Goal: Task Accomplishment & Management: Use online tool/utility

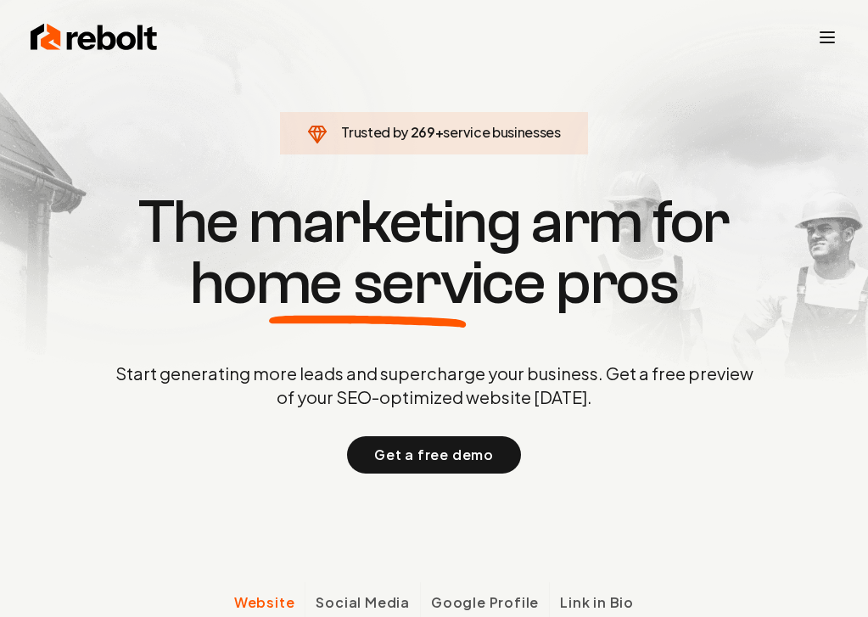
click at [825, 57] on div "Rebolt Company About Blog Jobs Tools Google Review QR Code Generator Google Bus…" at bounding box center [433, 37] width 847 height 47
click at [825, 39] on icon "Toggle mobile menu" at bounding box center [827, 37] width 20 height 20
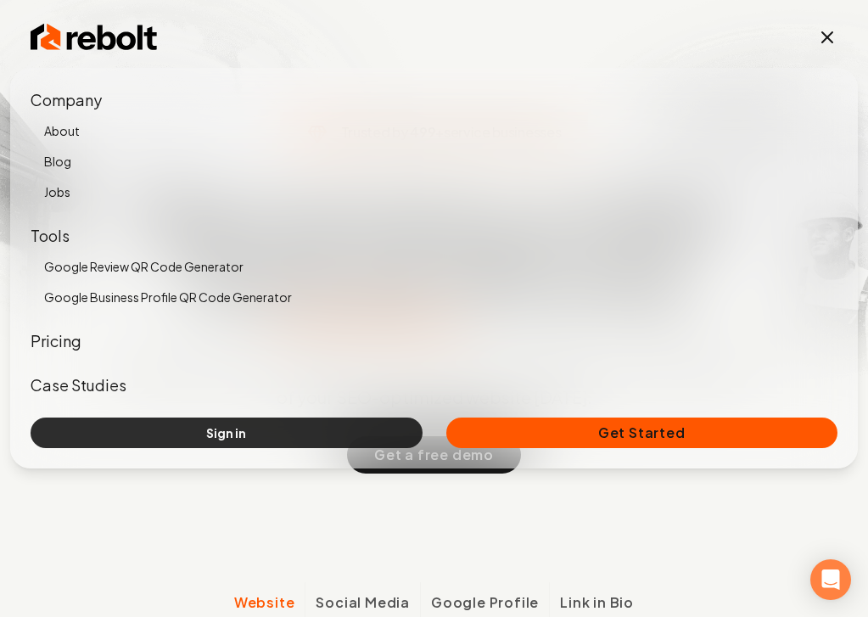
click at [165, 440] on link "Sign in" at bounding box center [227, 432] width 392 height 31
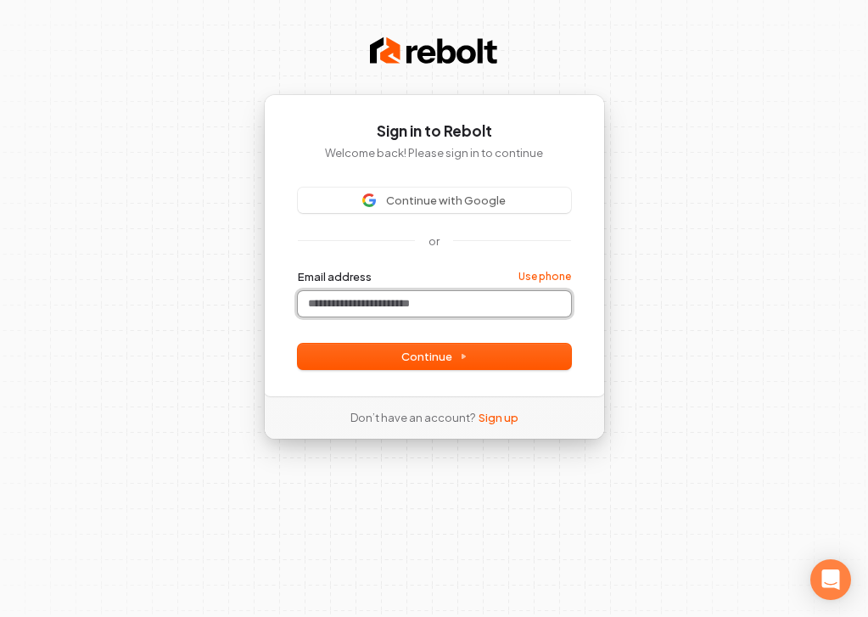
click at [389, 297] on input "Email address" at bounding box center [434, 303] width 273 height 25
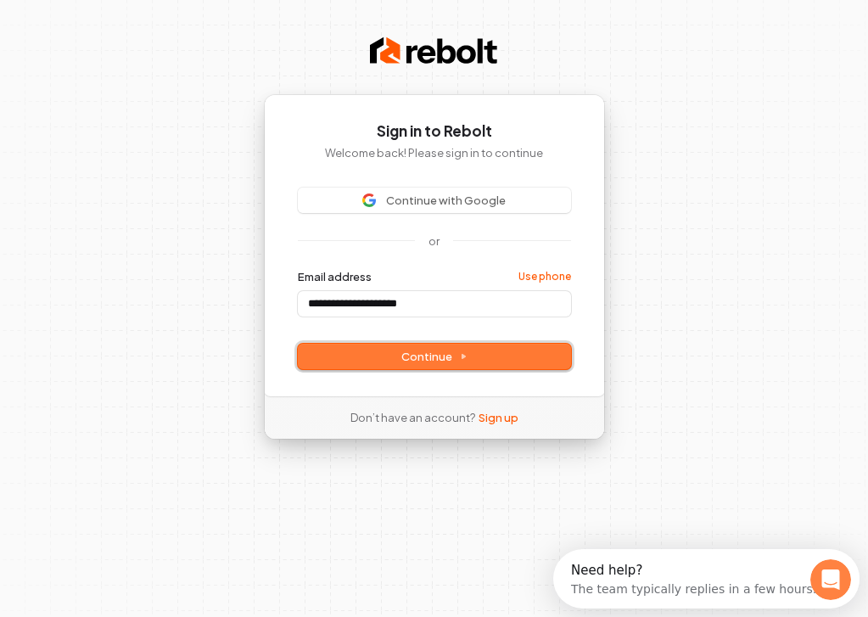
click at [416, 360] on span "Continue" at bounding box center [434, 356] width 66 height 15
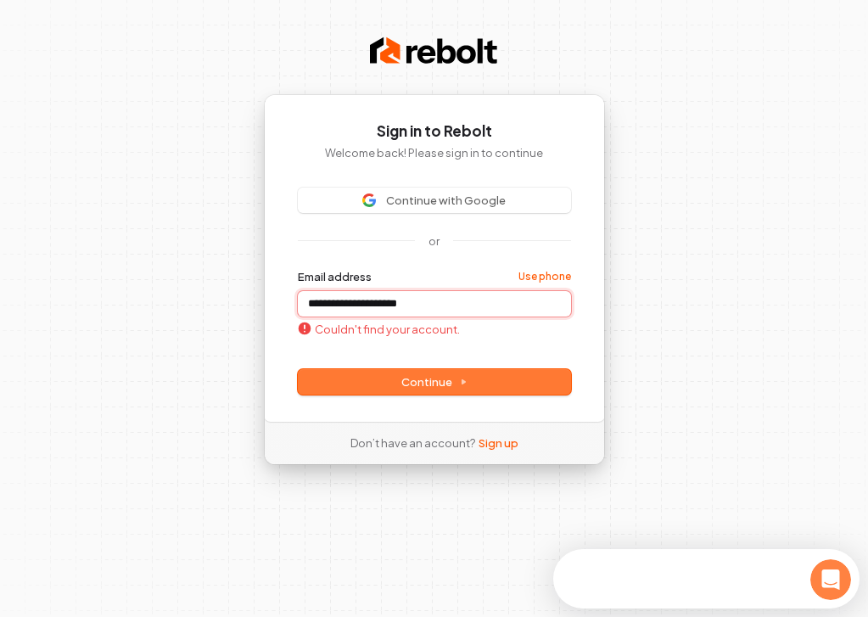
click at [439, 307] on input "**********" at bounding box center [434, 303] width 273 height 25
click at [298, 269] on button "submit" at bounding box center [298, 269] width 0 height 0
type input "**********"
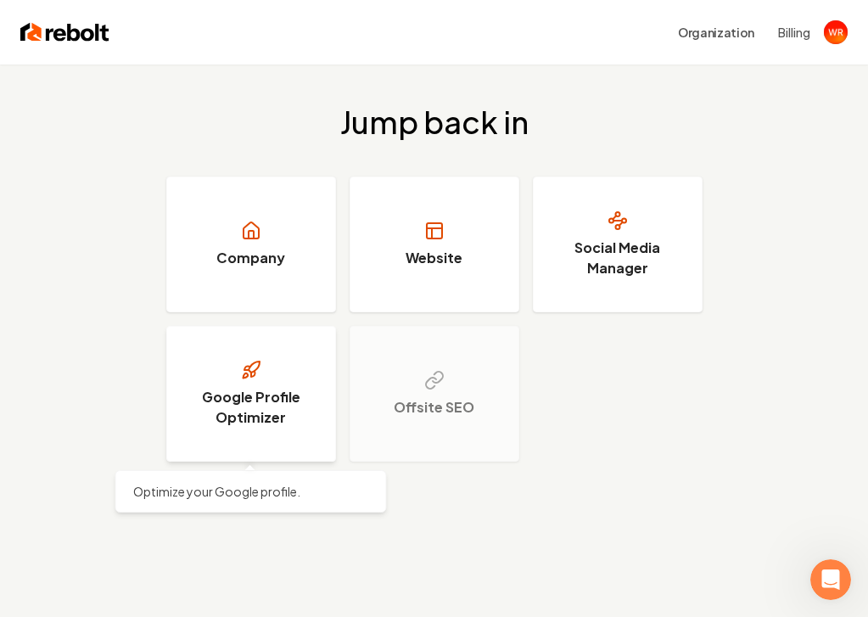
click at [265, 405] on h3 "Google Profile Optimizer" at bounding box center [250, 407] width 127 height 41
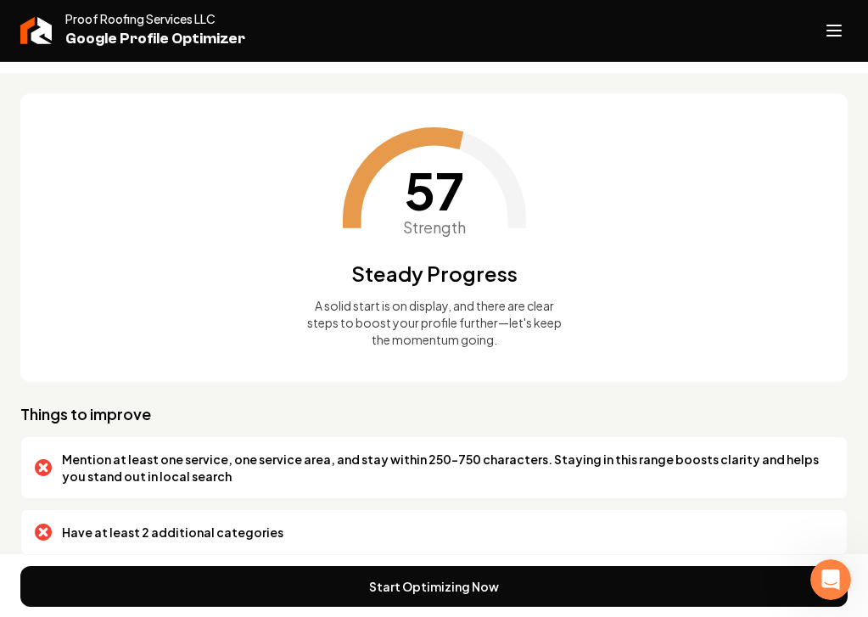
scroll to position [60, 0]
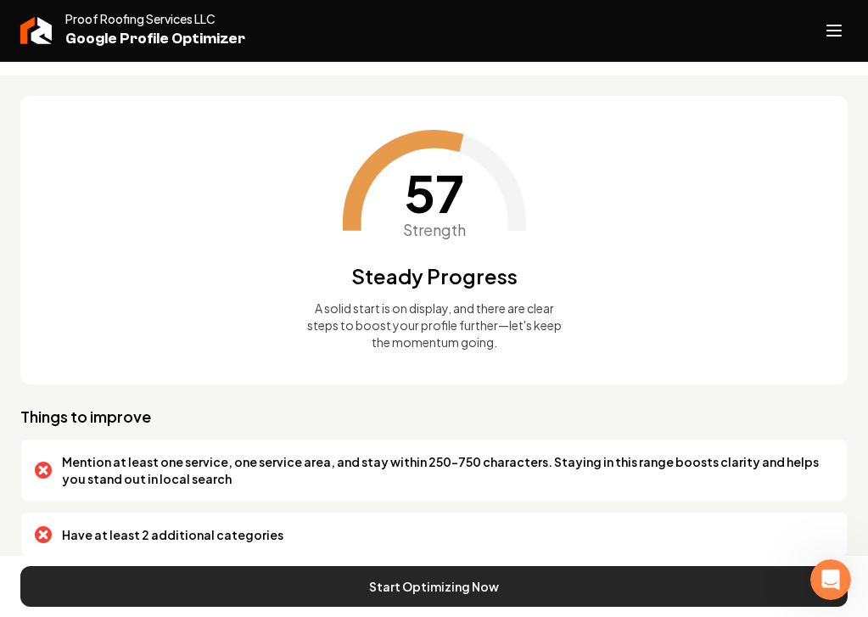
click at [485, 578] on button "Start Optimizing Now" at bounding box center [433, 586] width 827 height 41
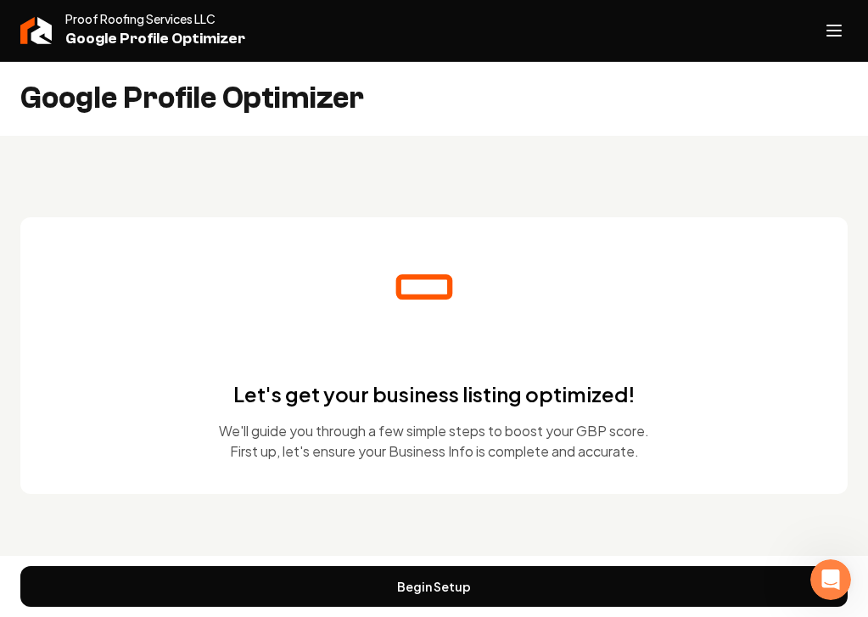
scroll to position [0, 0]
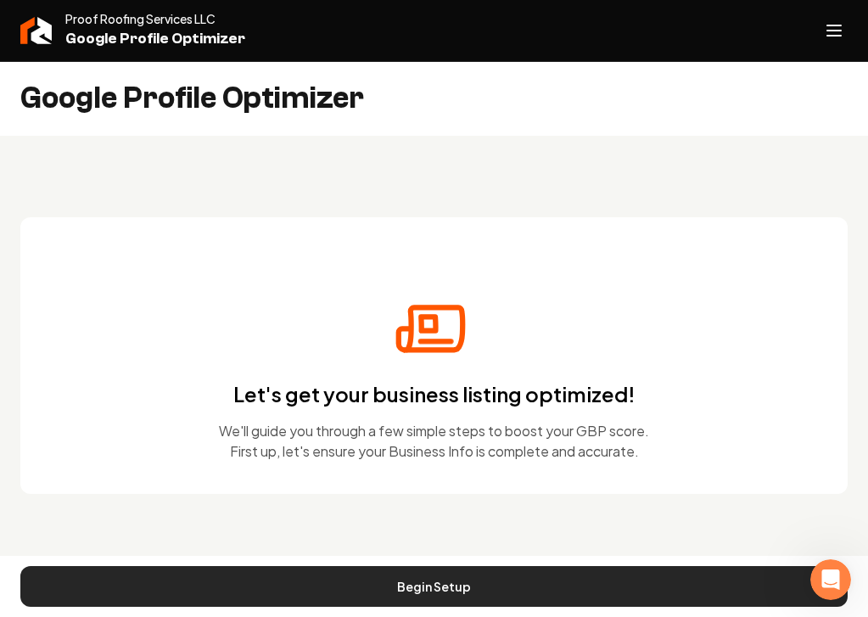
click at [416, 581] on button "Begin Setup" at bounding box center [433, 586] width 827 height 41
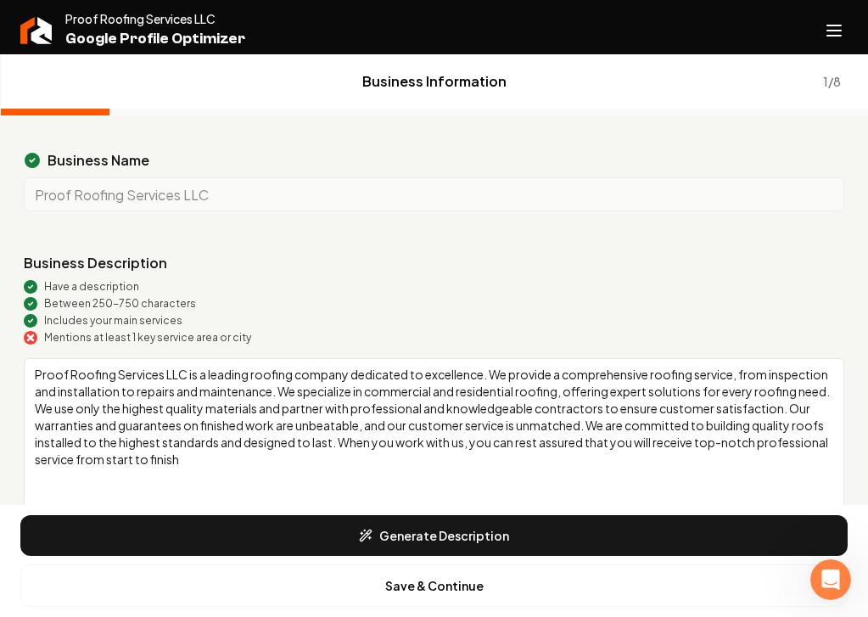
scroll to position [63, 0]
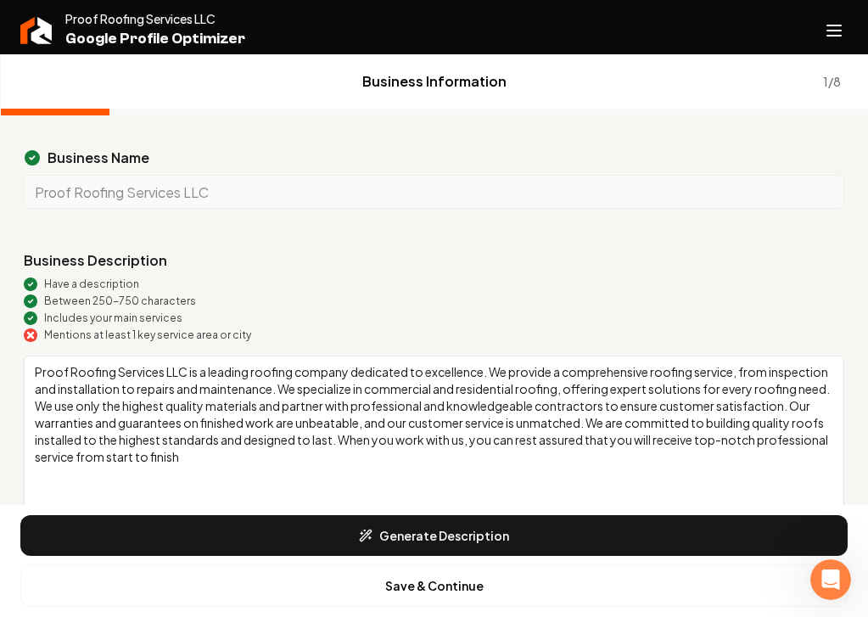
click at [349, 369] on textarea "Proof Roofing Services LLC is a leading roofing company dedicated to excellence…" at bounding box center [434, 477] width 820 height 244
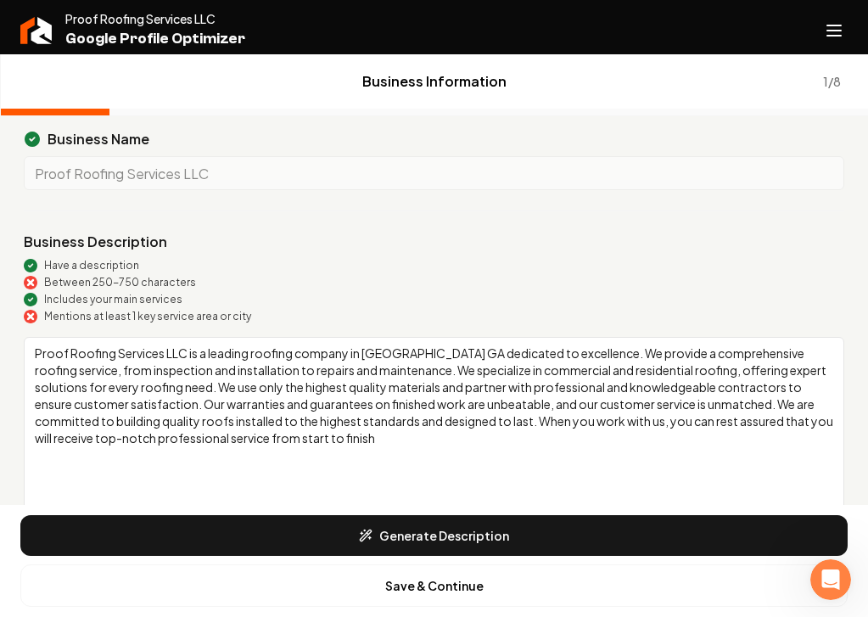
scroll to position [87, 0]
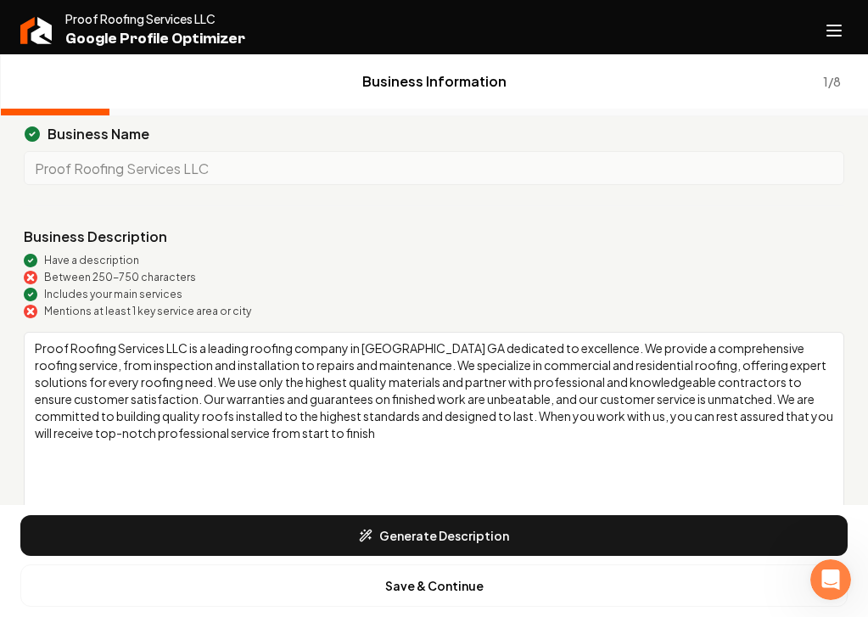
drag, startPoint x: 403, startPoint y: 433, endPoint x: 293, endPoint y: 431, distance: 109.4
click at [293, 431] on textarea "Proof Roofing Services LLC is a leading roofing company in [GEOGRAPHIC_DATA] GA…" at bounding box center [434, 454] width 820 height 244
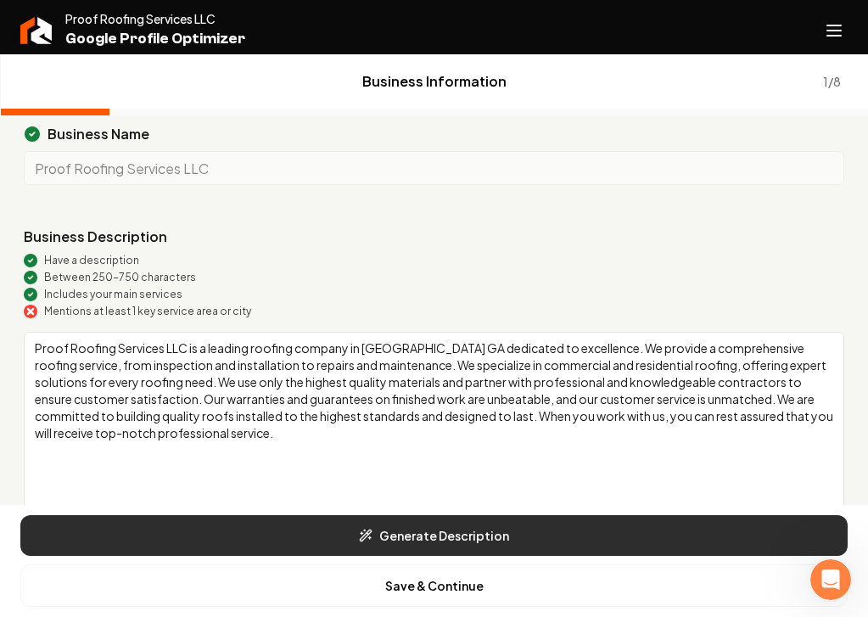
type textarea "Proof Roofing Services LLC is a leading roofing company in [GEOGRAPHIC_DATA] GA…"
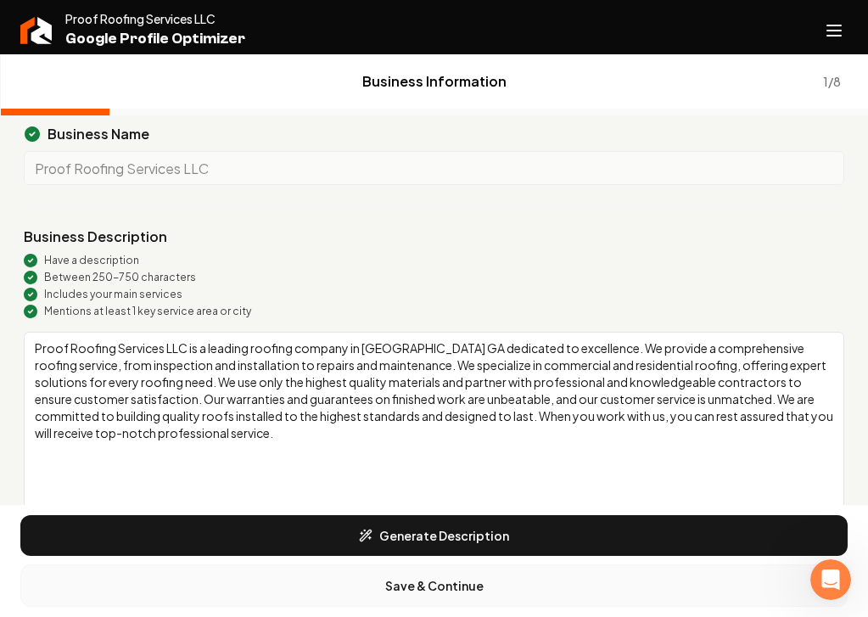
click at [426, 580] on button "Save & Continue" at bounding box center [433, 585] width 827 height 42
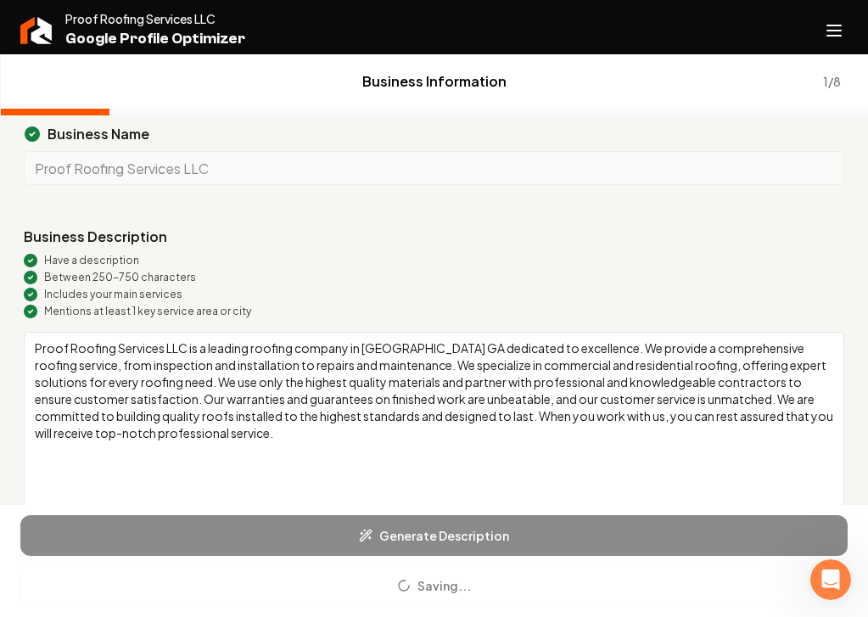
scroll to position [0, 0]
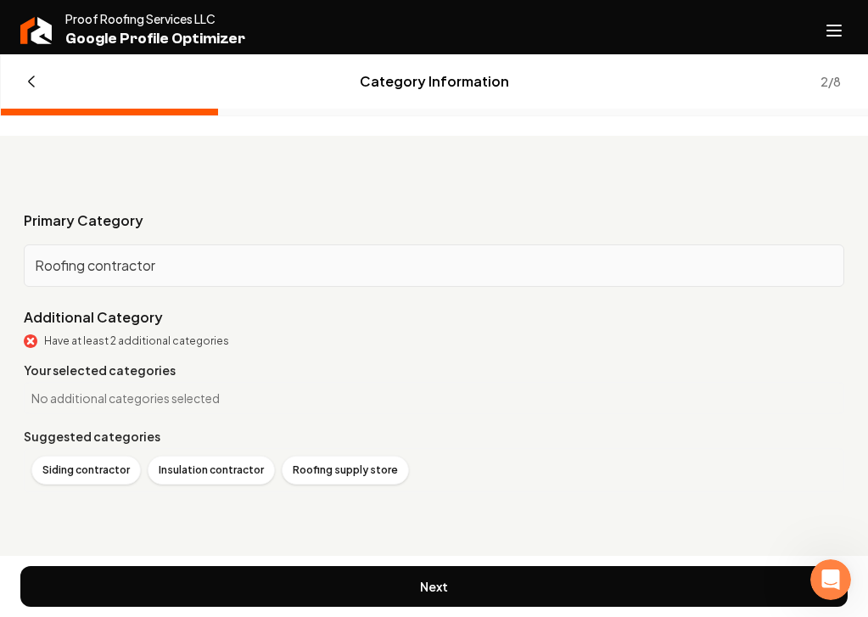
click at [206, 276] on div "Roofing contractor" at bounding box center [434, 265] width 820 height 42
click at [206, 271] on p "Roofing contractor" at bounding box center [434, 265] width 798 height 20
click at [188, 268] on p "Roofing contractor" at bounding box center [434, 265] width 798 height 20
click at [91, 277] on div "Roofing contractor" at bounding box center [434, 265] width 820 height 42
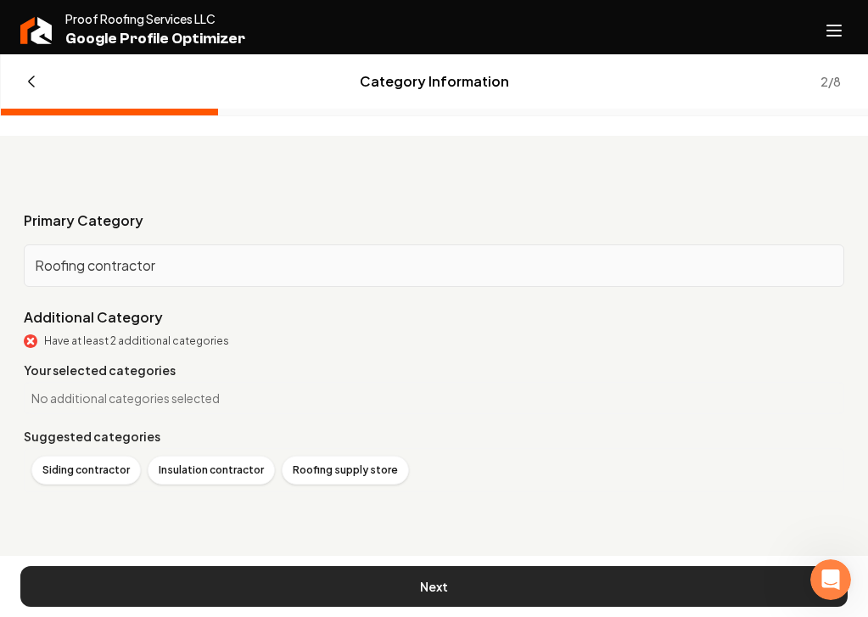
click at [430, 576] on button "Next" at bounding box center [433, 586] width 827 height 41
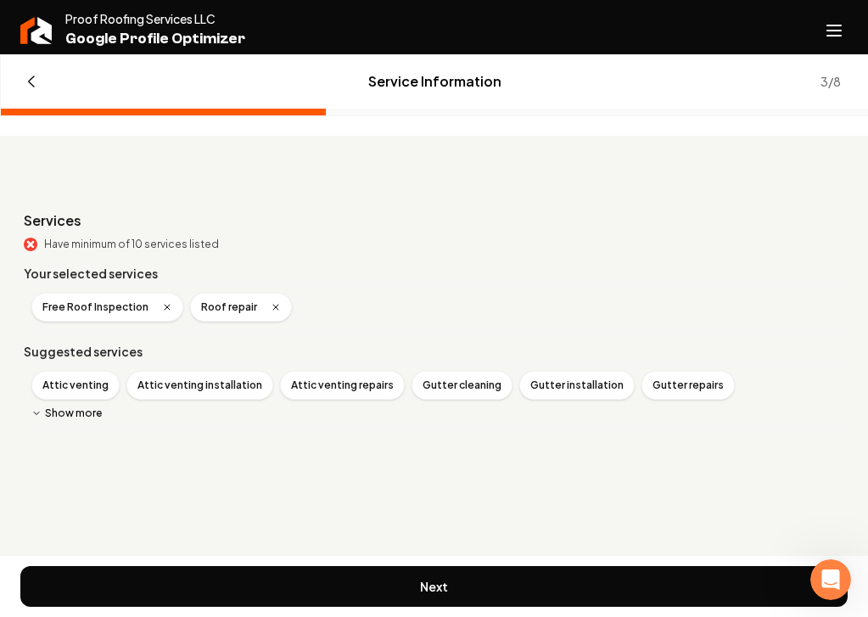
click at [97, 416] on button "Show more" at bounding box center [66, 413] width 70 height 14
click at [159, 426] on div "Roof inspection" at bounding box center [210, 420] width 103 height 29
click at [159, 425] on div "Roof installation" at bounding box center [212, 420] width 106 height 29
click at [159, 423] on div "Roof repair" at bounding box center [198, 420] width 78 height 29
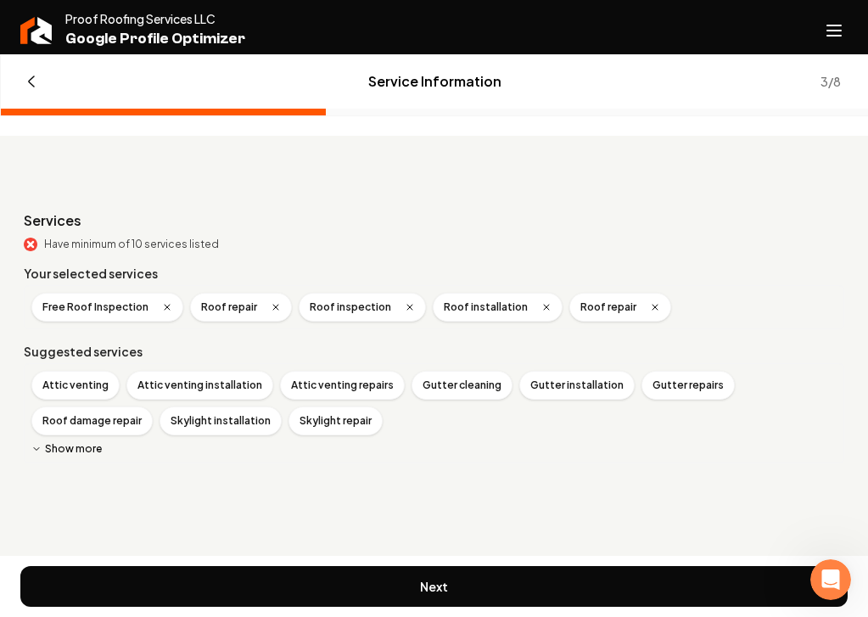
click at [87, 450] on button "Show more" at bounding box center [66, 449] width 70 height 14
click at [389, 427] on div "Roof repair for storm & wind damage" at bounding box center [491, 420] width 205 height 29
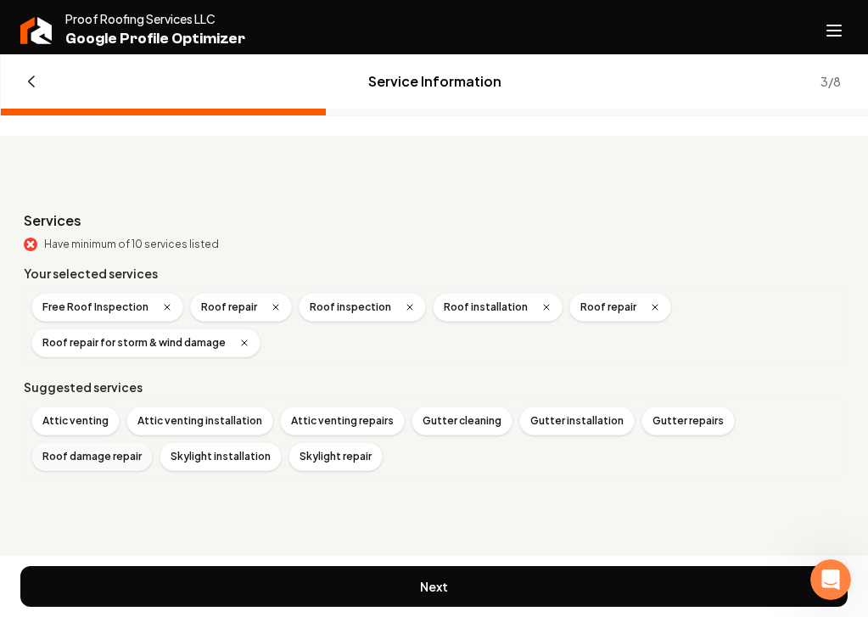
click at [153, 442] on div "Roof damage repair" at bounding box center [91, 456] width 121 height 29
click at [573, 427] on div "Gutter installation" at bounding box center [576, 420] width 115 height 29
click at [619, 423] on div "Skylight installation" at bounding box center [680, 420] width 122 height 29
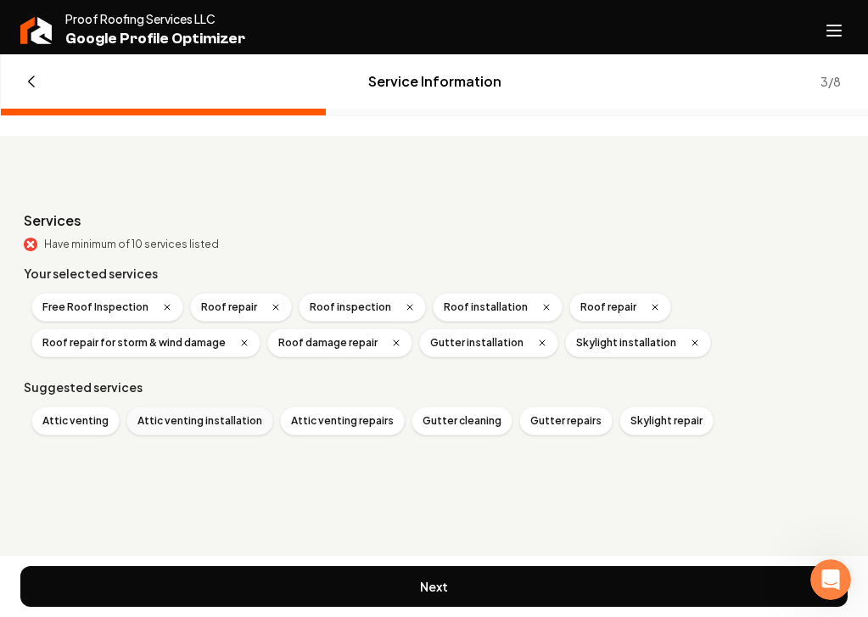
click at [221, 431] on div "Attic venting installation" at bounding box center [199, 420] width 147 height 29
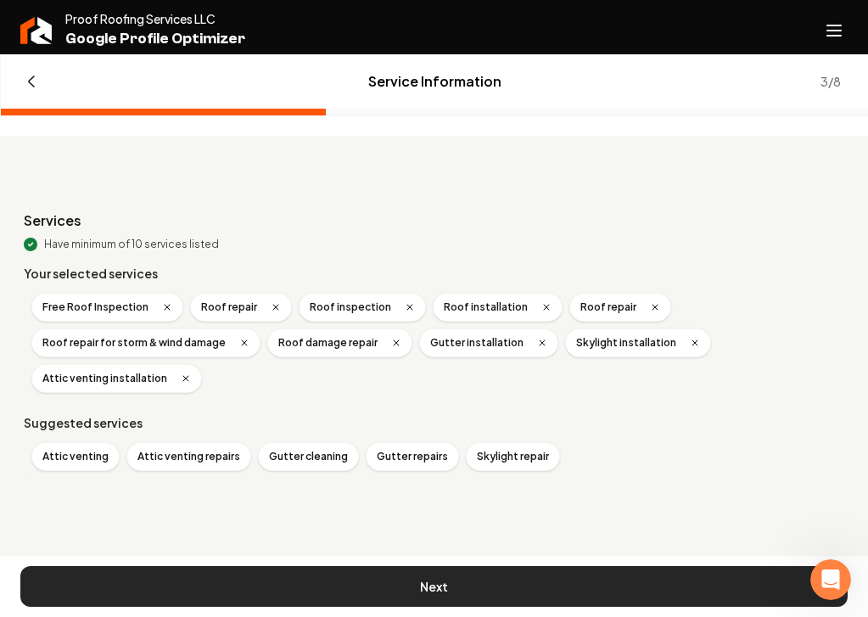
click at [466, 593] on button "Next" at bounding box center [433, 586] width 827 height 41
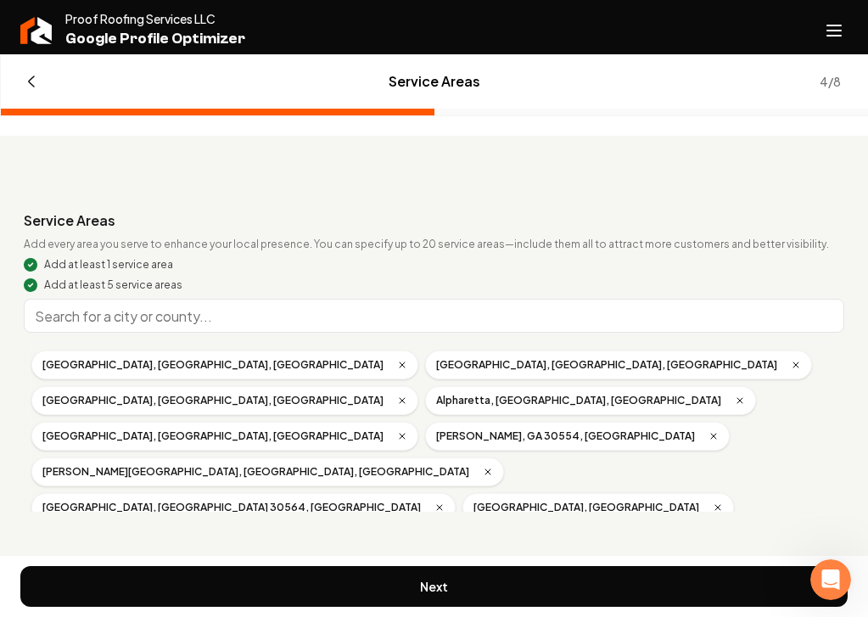
click at [212, 322] on input "Main content area" at bounding box center [434, 316] width 820 height 34
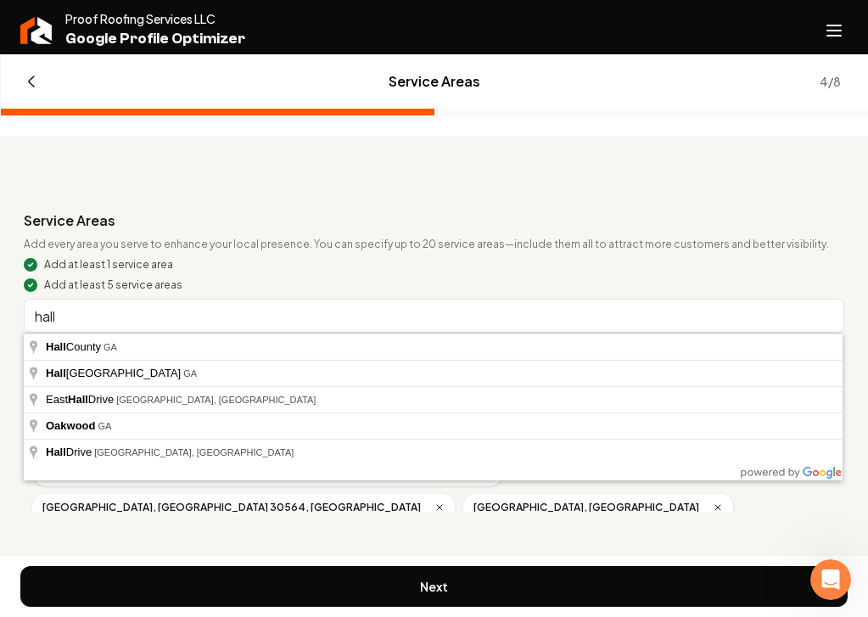
type input "[GEOGRAPHIC_DATA], [GEOGRAPHIC_DATA]"
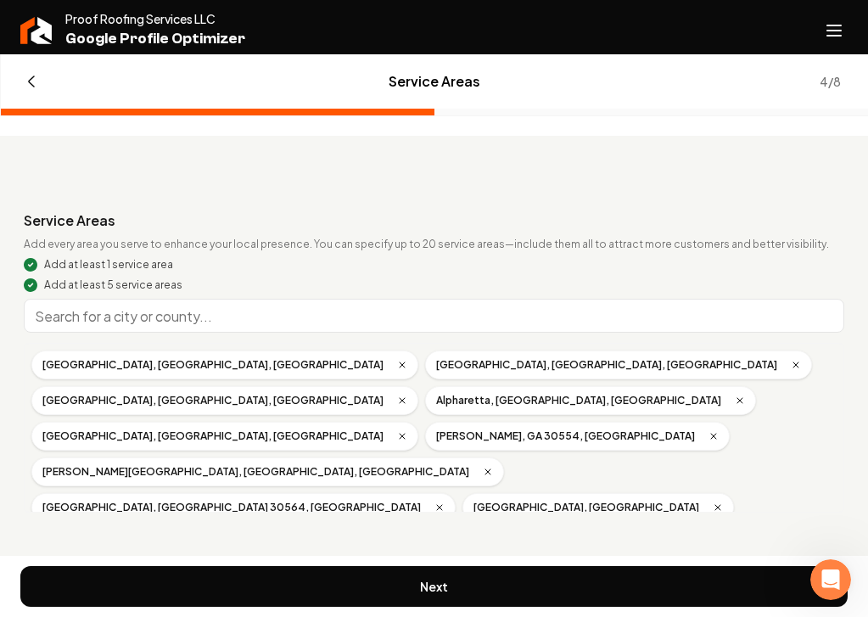
click at [211, 328] on input "Main content area" at bounding box center [434, 316] width 820 height 34
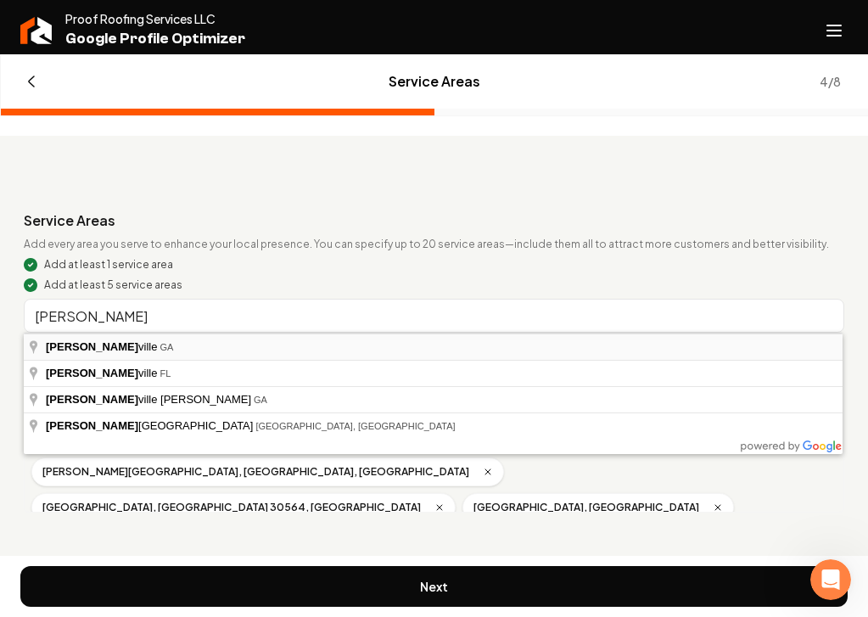
type input "[GEOGRAPHIC_DATA], [GEOGRAPHIC_DATA]"
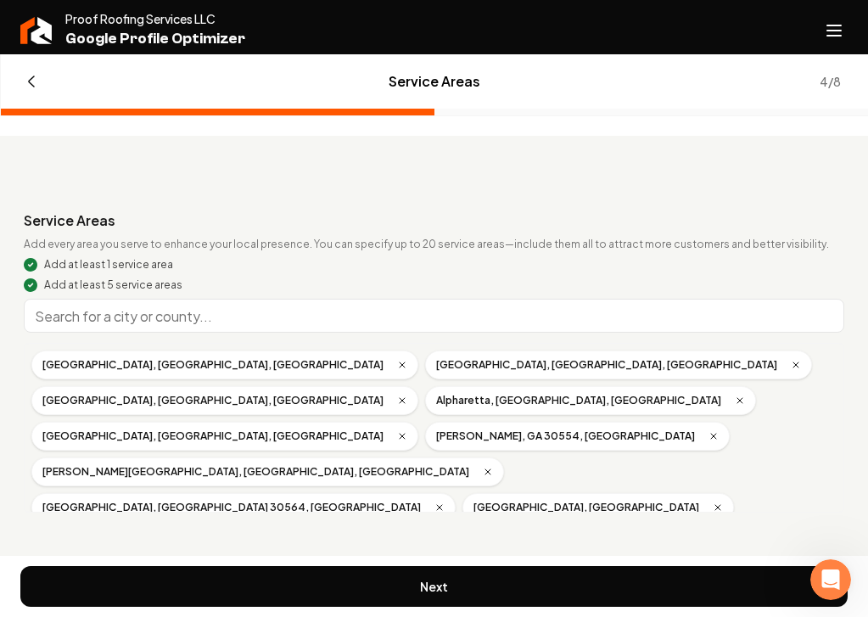
click at [303, 564] on div "[GEOGRAPHIC_DATA], [GEOGRAPHIC_DATA]" at bounding box center [166, 578] width 271 height 29
click at [292, 303] on input "Main content area" at bounding box center [434, 316] width 820 height 34
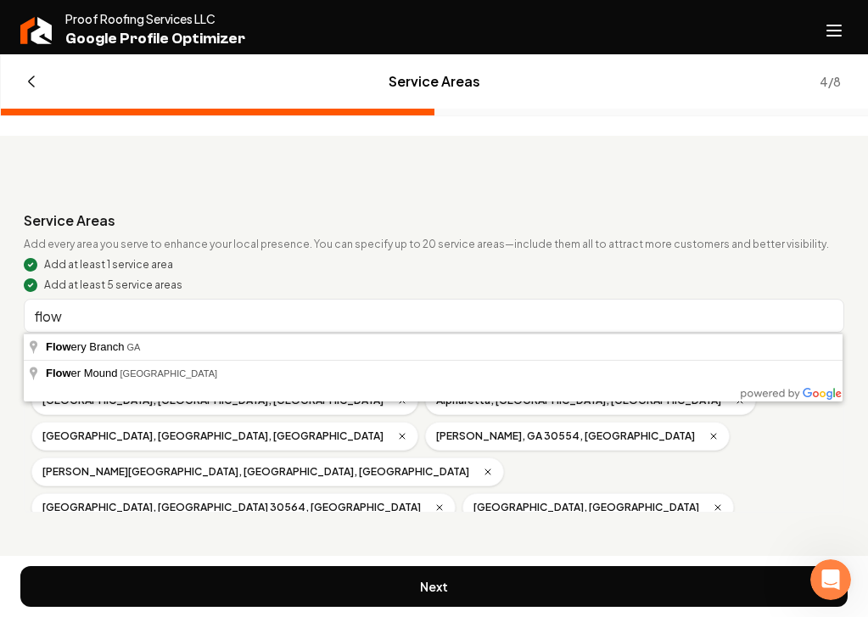
type input "[GEOGRAPHIC_DATA], [GEOGRAPHIC_DATA]"
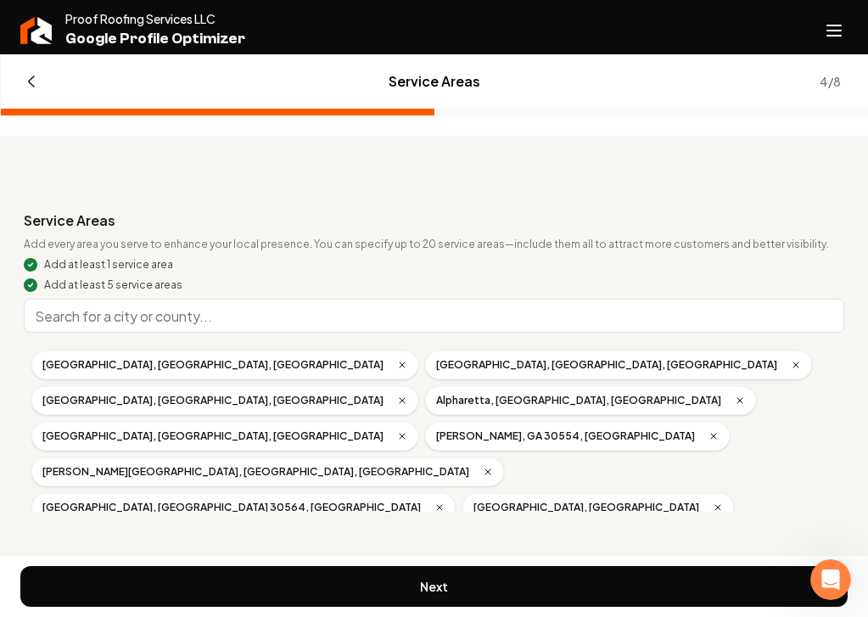
click at [286, 318] on input "Main content area" at bounding box center [434, 316] width 820 height 34
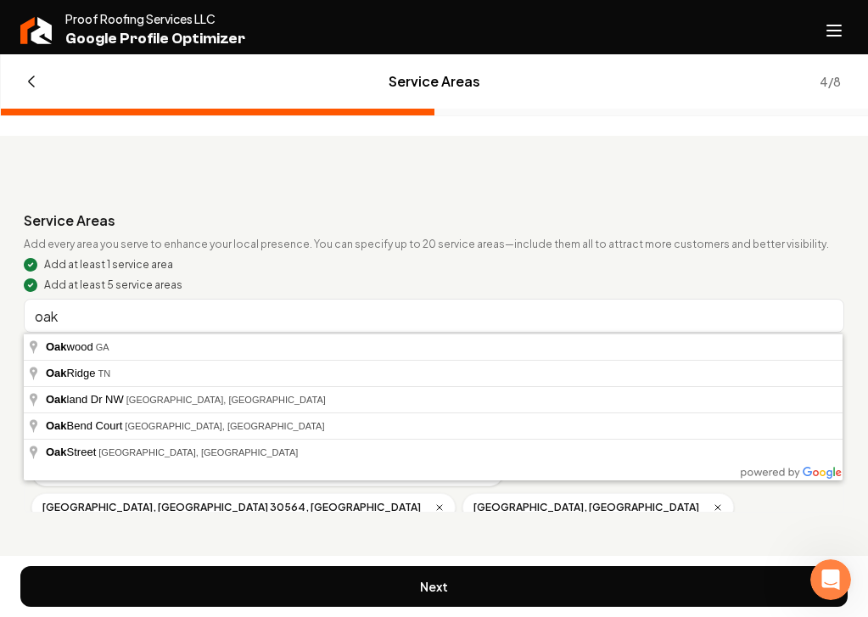
type input "Oakwood, [GEOGRAPHIC_DATA]"
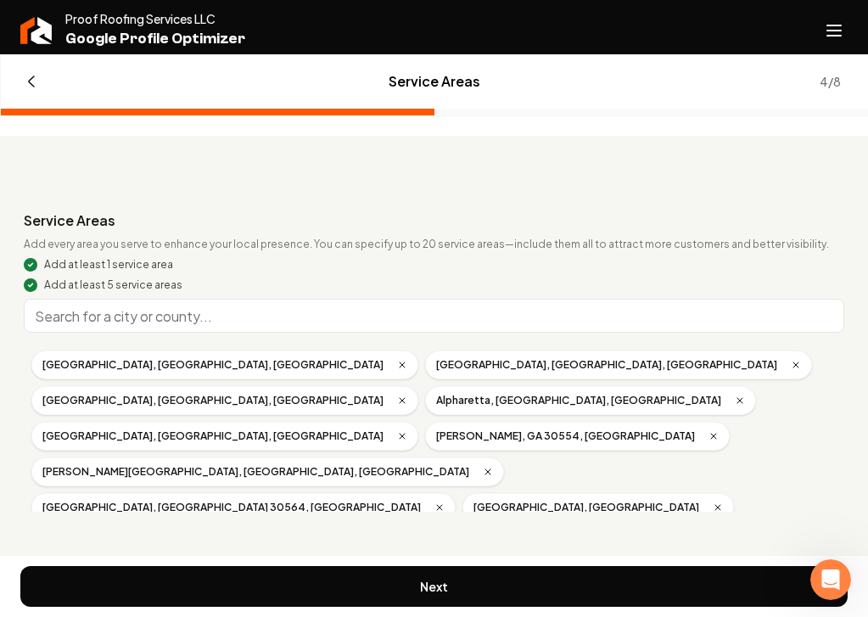
click at [295, 319] on input "Main content area" at bounding box center [434, 316] width 820 height 34
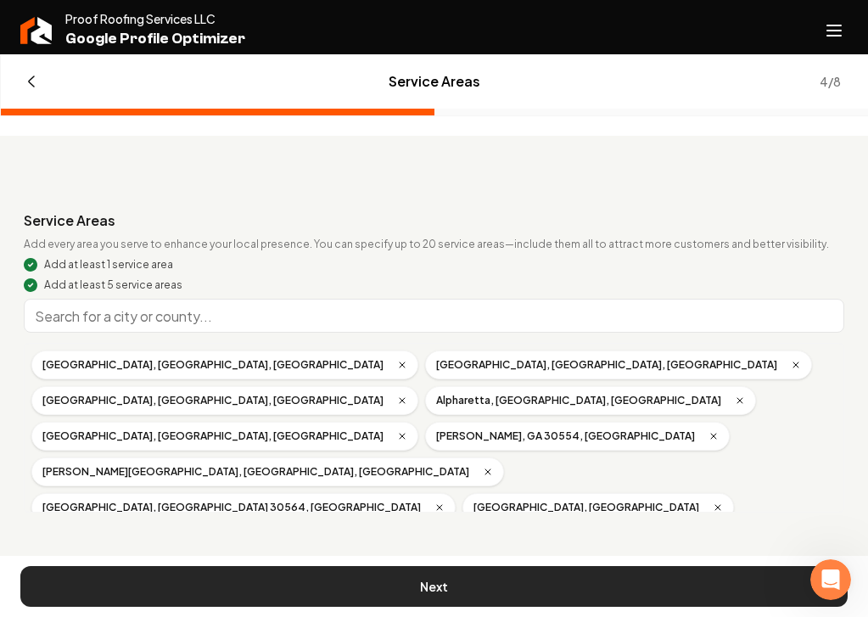
click at [458, 588] on button "Next" at bounding box center [433, 586] width 827 height 41
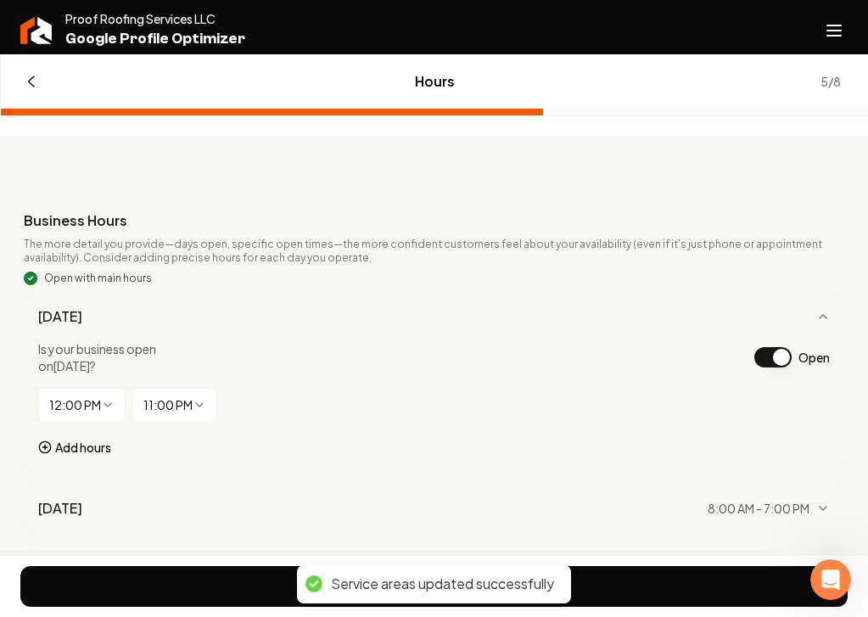
scroll to position [9, 0]
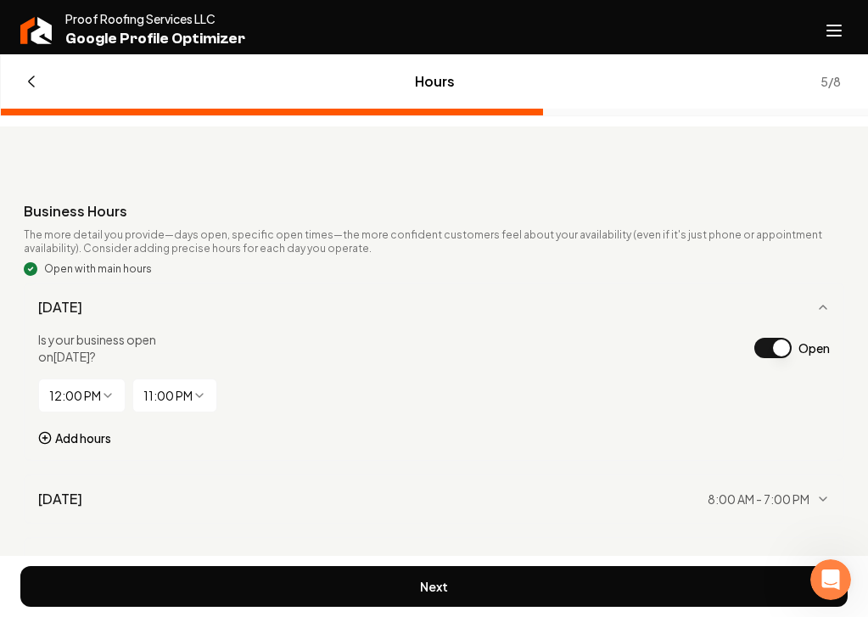
click at [780, 348] on button "Open" at bounding box center [772, 348] width 37 height 20
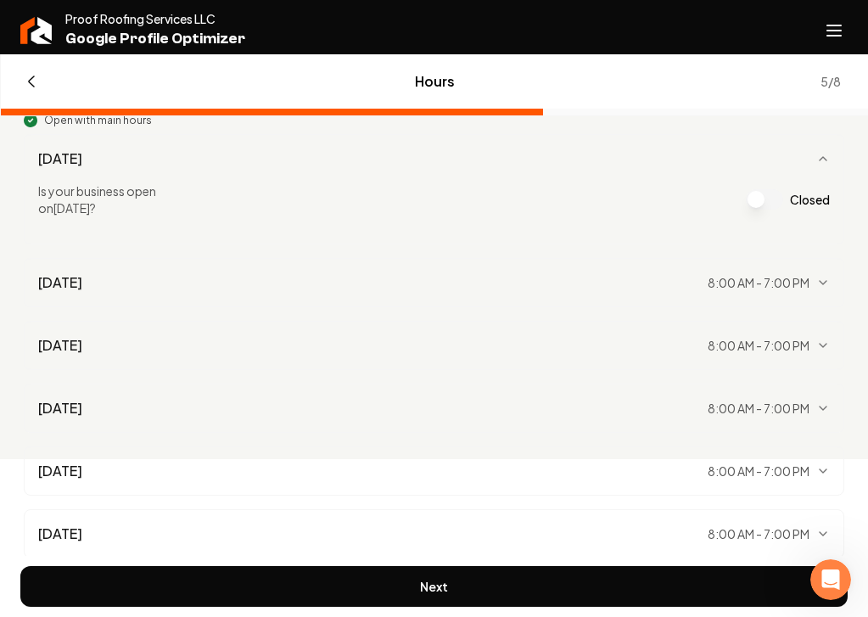
scroll to position [182, 0]
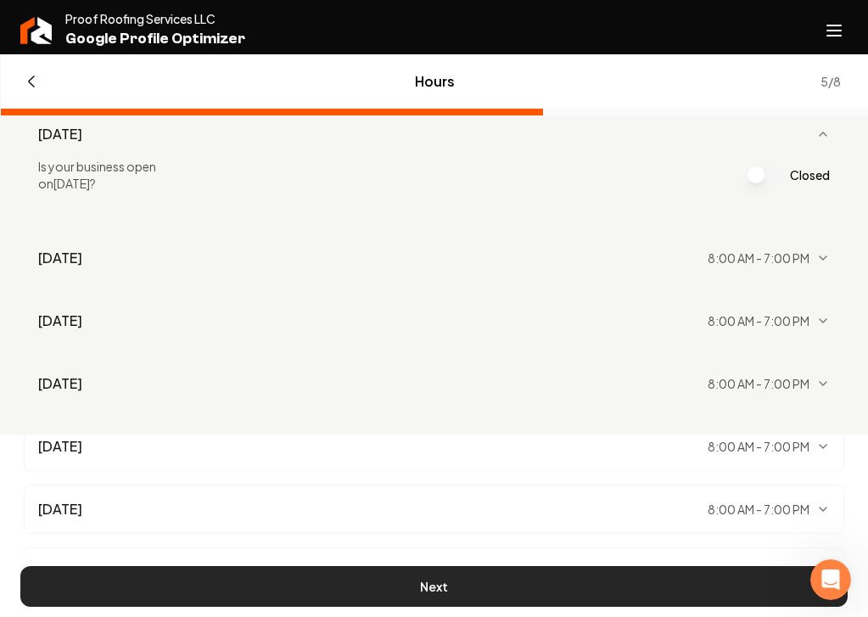
click at [554, 576] on button "Next" at bounding box center [433, 586] width 827 height 41
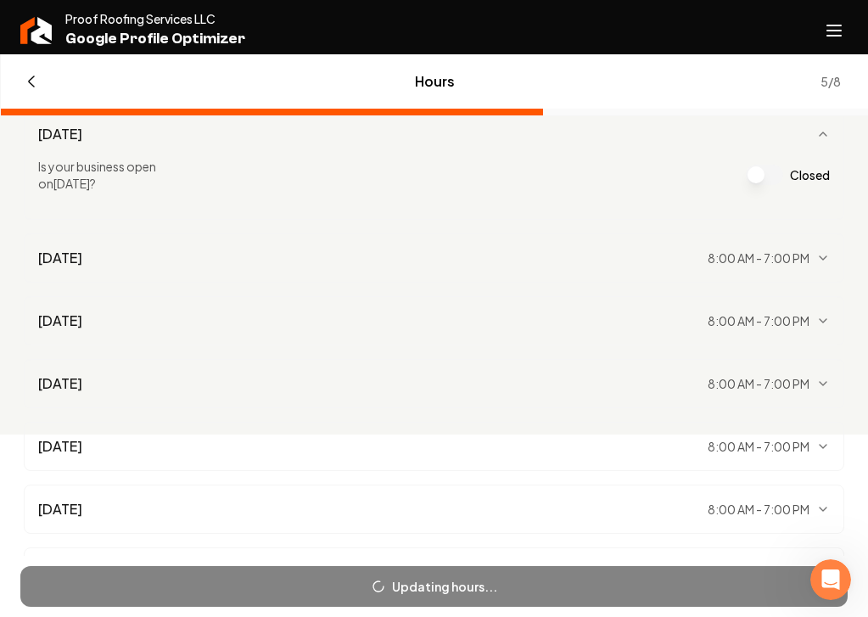
scroll to position [0, 0]
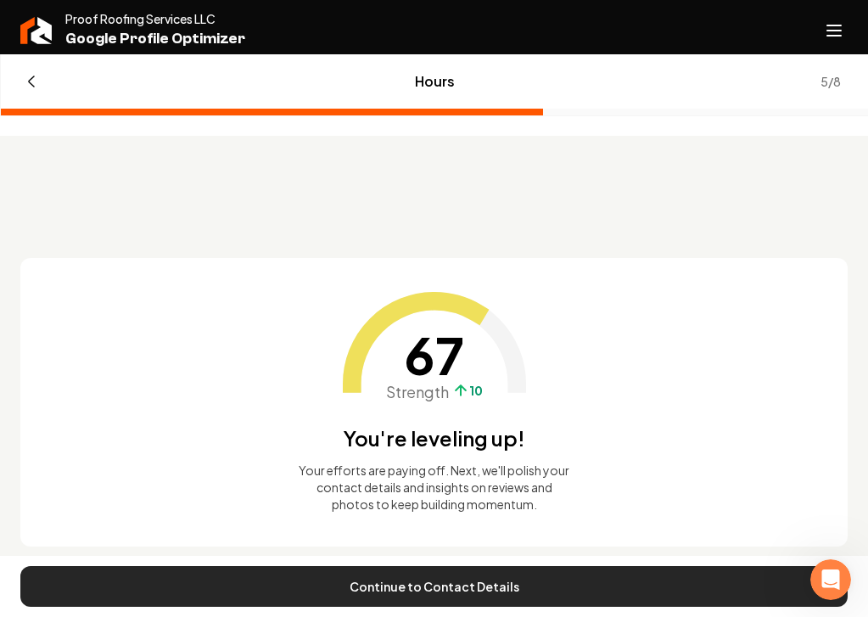
click at [539, 575] on button "Continue to Contact Details" at bounding box center [433, 586] width 827 height 41
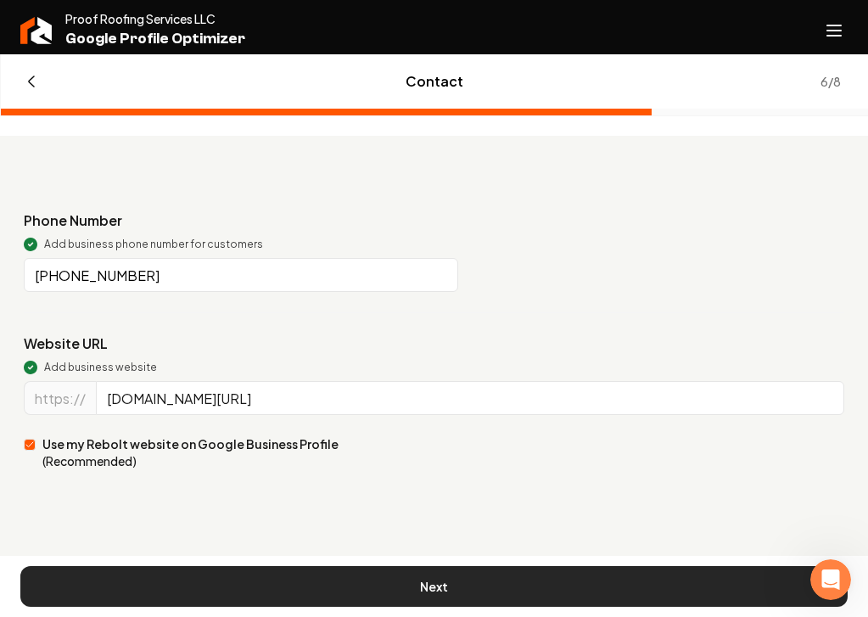
click at [483, 583] on button "Next" at bounding box center [433, 586] width 827 height 41
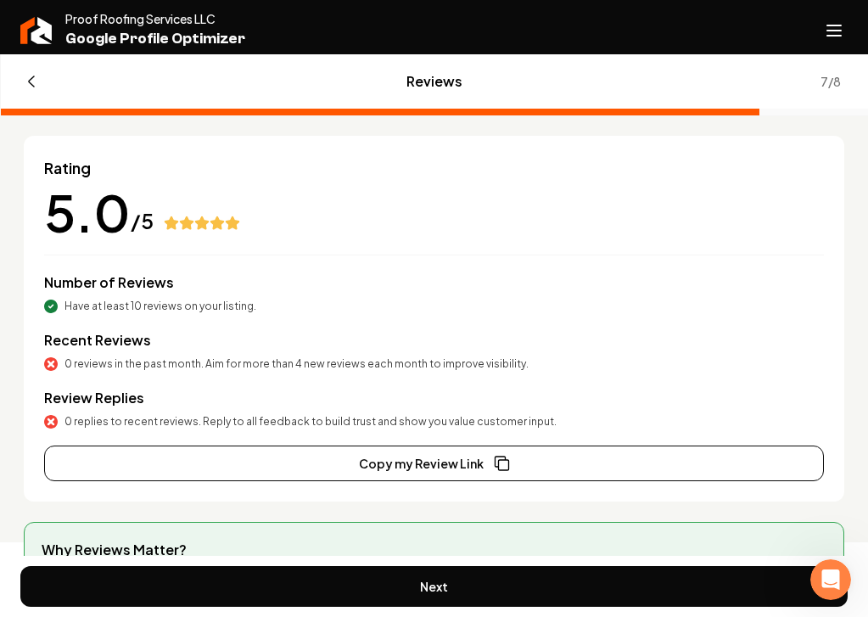
scroll to position [110, 0]
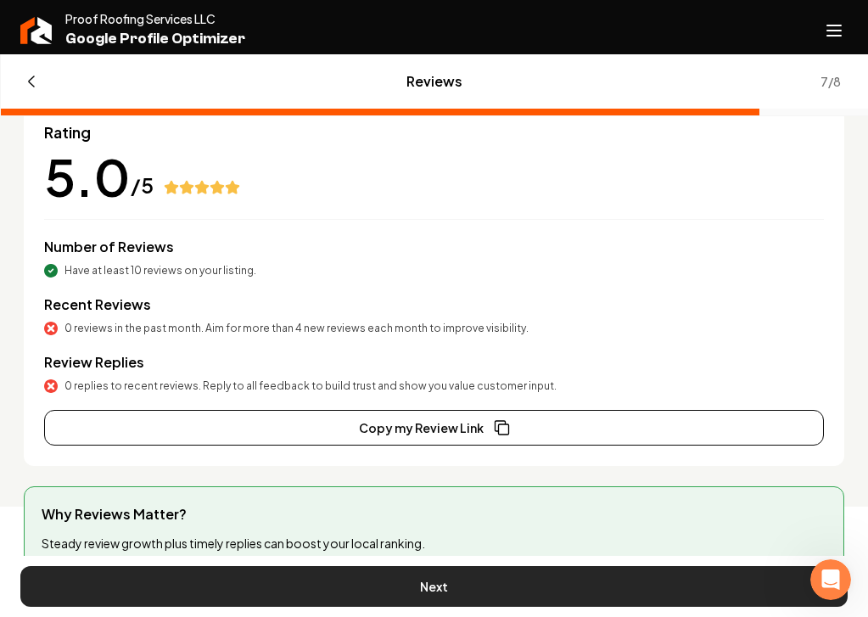
click at [455, 590] on button "Next" at bounding box center [433, 586] width 827 height 41
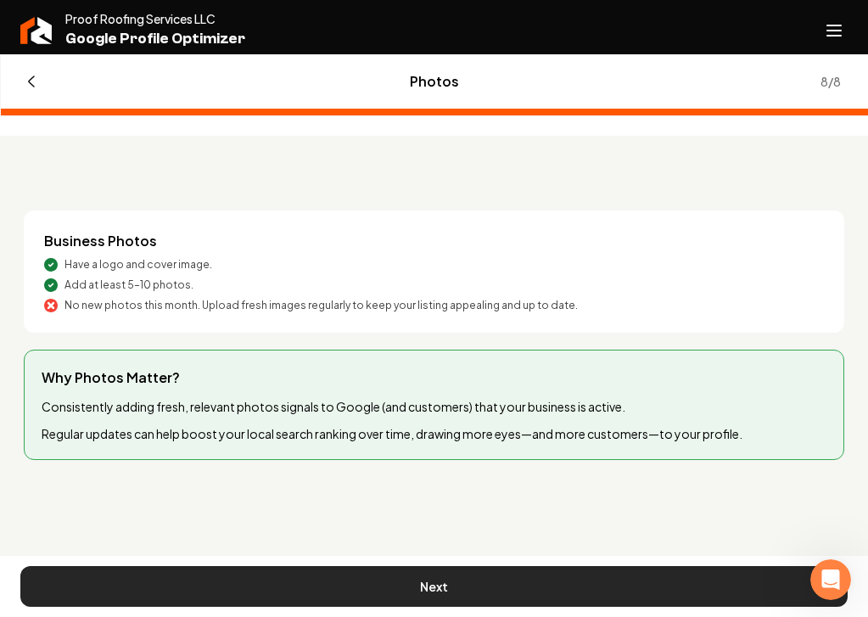
click at [450, 578] on button "Next" at bounding box center [433, 586] width 827 height 41
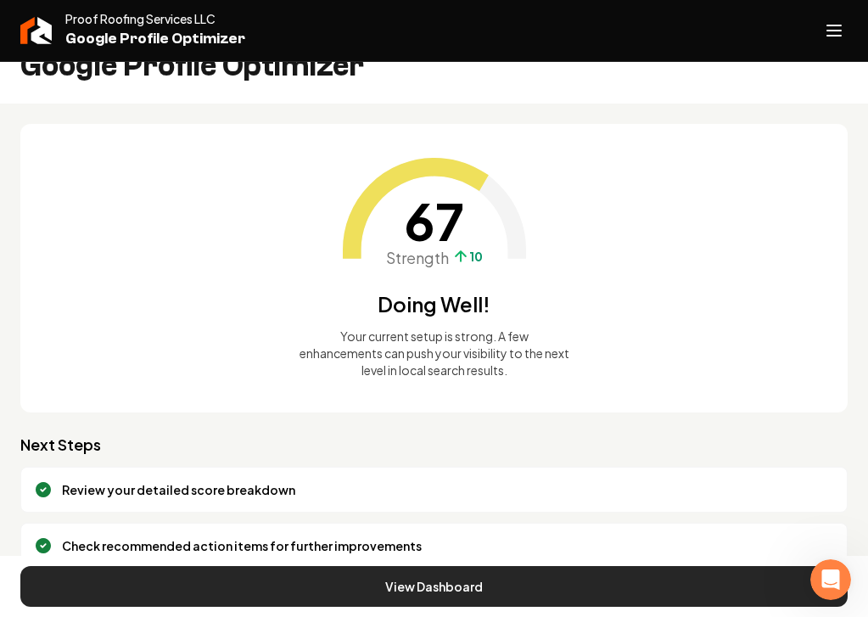
scroll to position [60, 0]
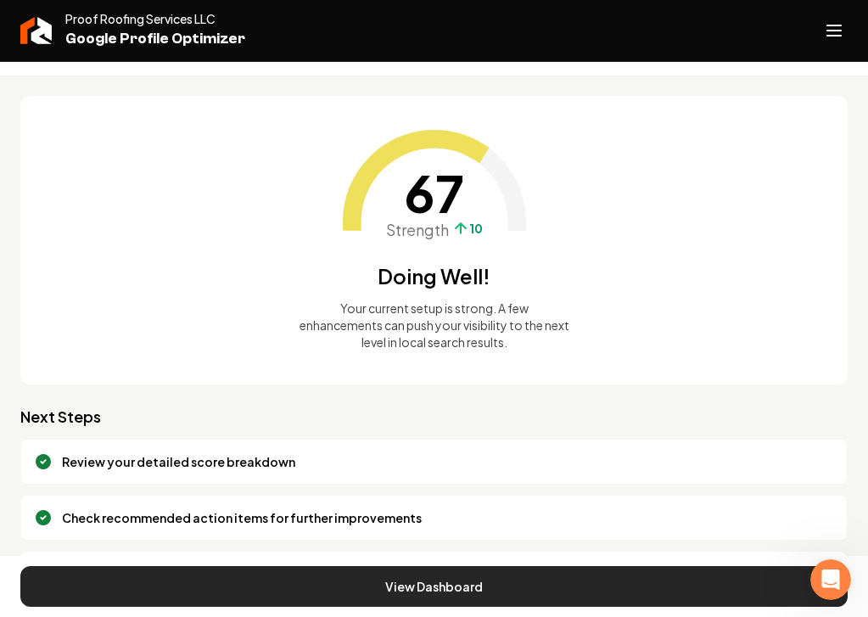
click at [461, 583] on button "View Dashboard" at bounding box center [433, 586] width 827 height 41
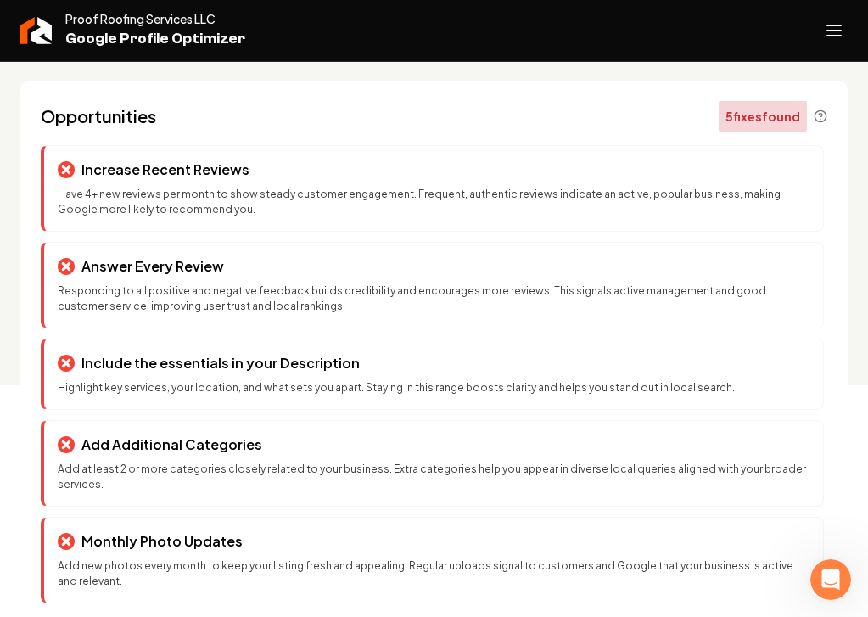
scroll to position [243, 0]
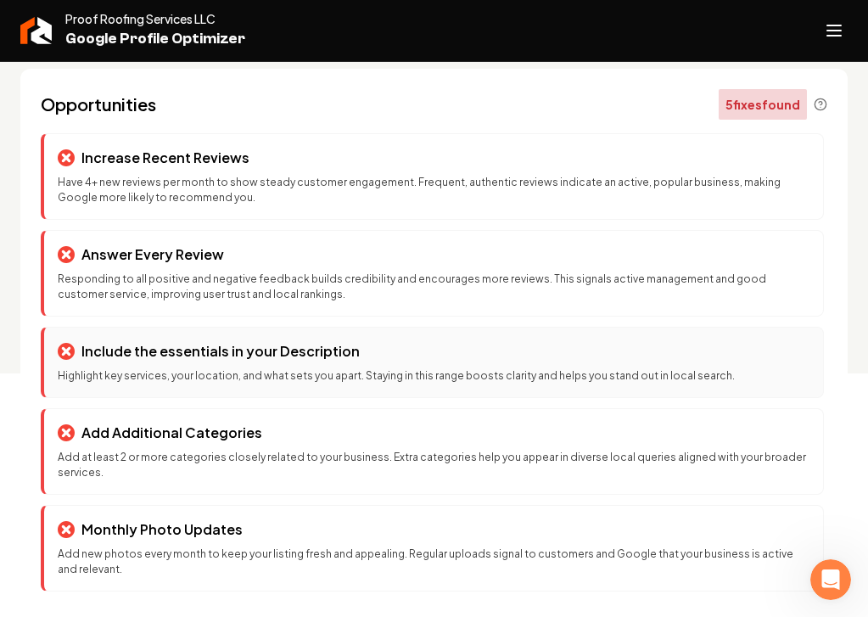
click at [442, 351] on div "Include the essentials in your Description" at bounding box center [434, 351] width 752 height 20
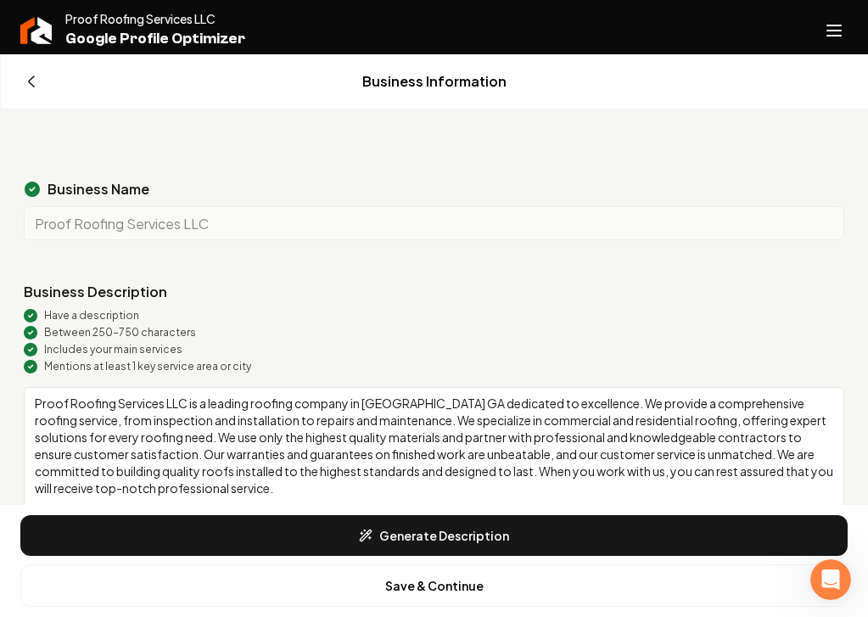
scroll to position [87, 0]
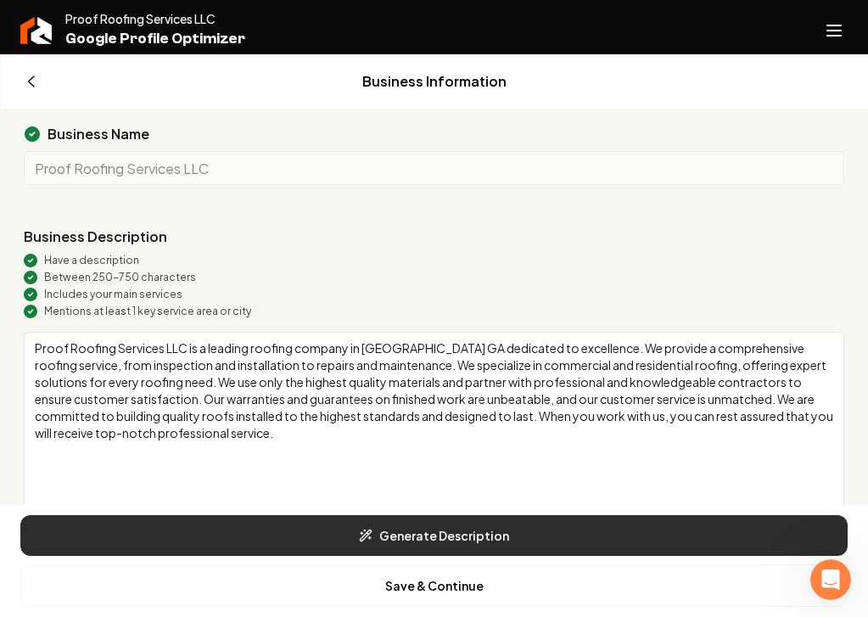
click at [433, 541] on button "Generate Description" at bounding box center [433, 535] width 827 height 41
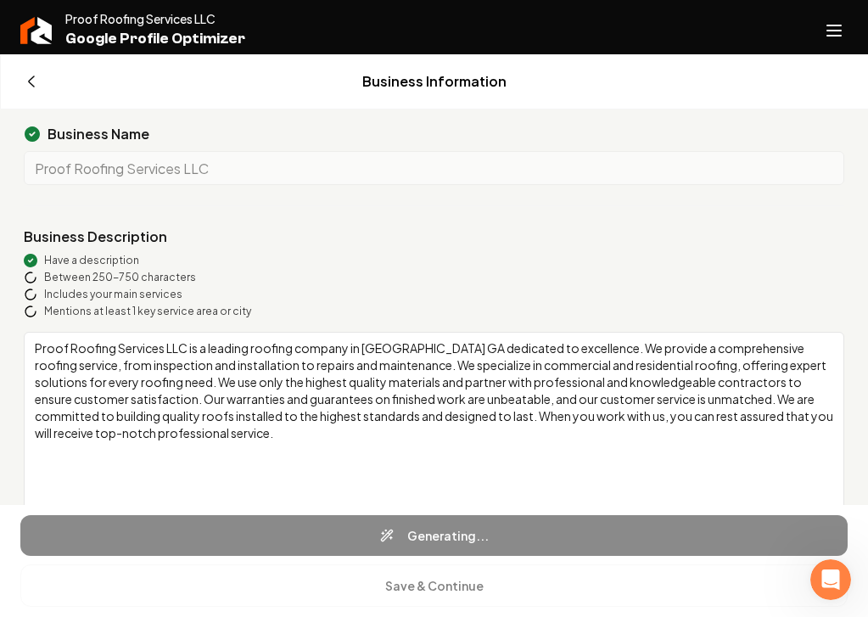
type textarea "Proof Roofing Services LLC, based in [GEOGRAPHIC_DATA], [GEOGRAPHIC_DATA], offe…"
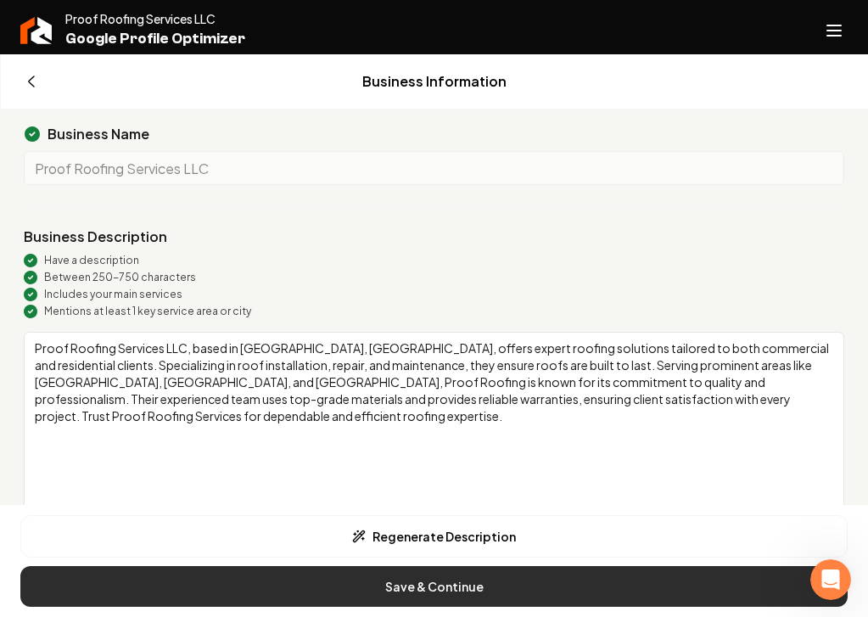
click at [642, 578] on button "Save & Continue" at bounding box center [433, 586] width 827 height 41
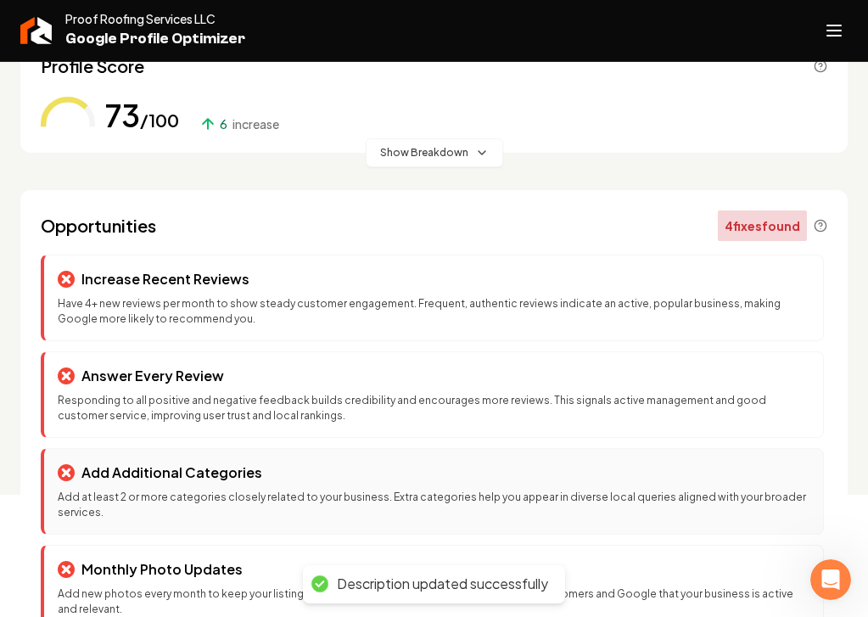
scroll to position [162, 0]
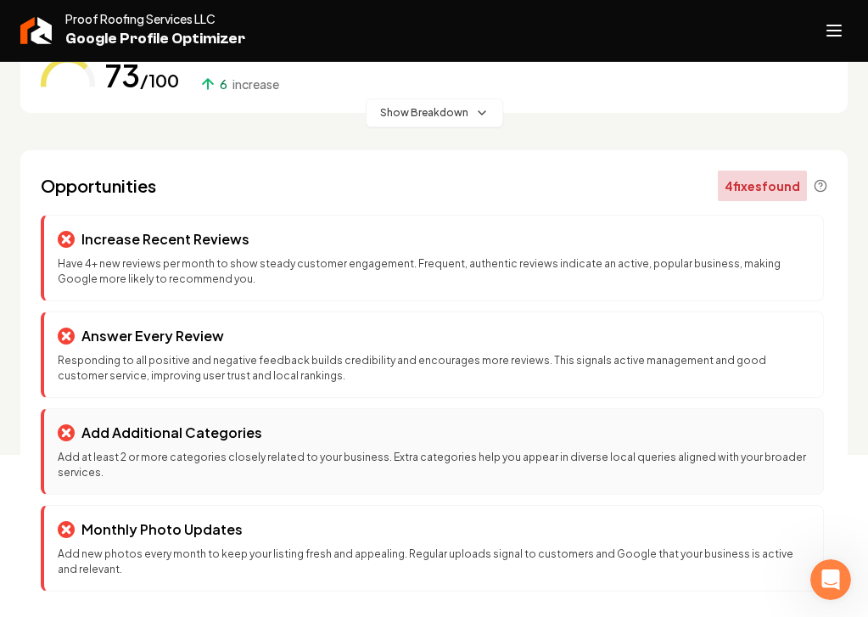
click at [384, 461] on p "Add at least 2 or more categories closely related to your business. Extra categ…" at bounding box center [434, 465] width 752 height 31
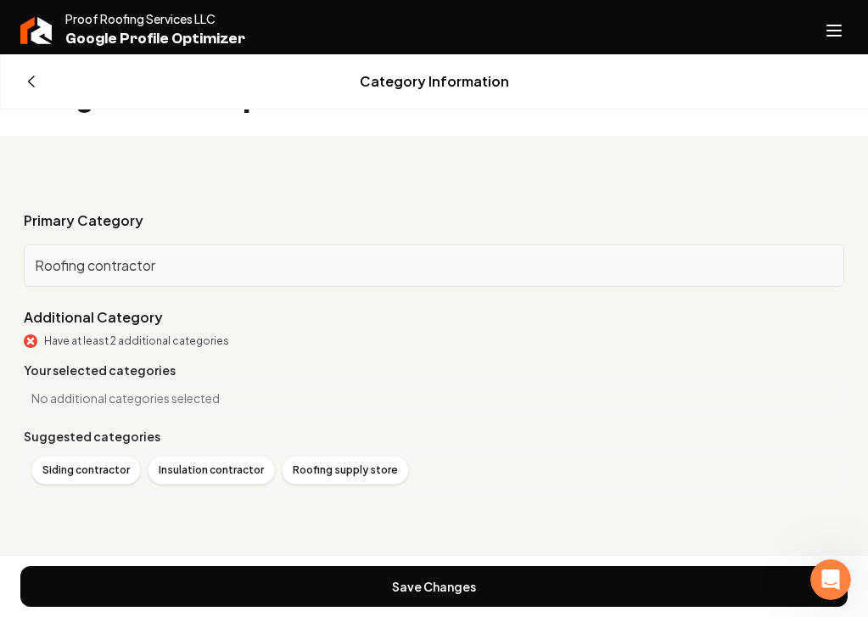
scroll to position [0, 0]
click at [38, 83] on span "Main content area" at bounding box center [40, 82] width 24 height 24
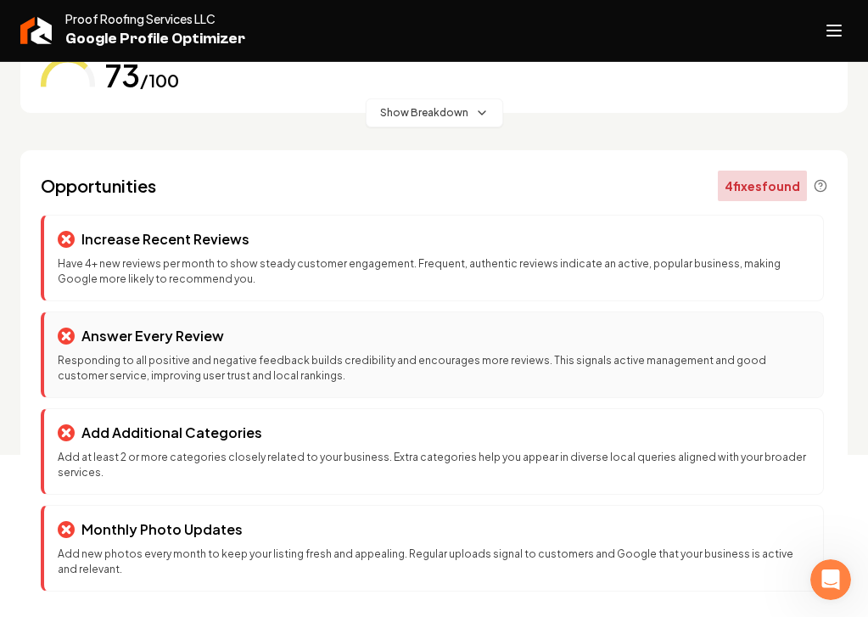
click at [334, 363] on p "Responding to all positive and negative feedback builds credibility and encoura…" at bounding box center [434, 368] width 752 height 31
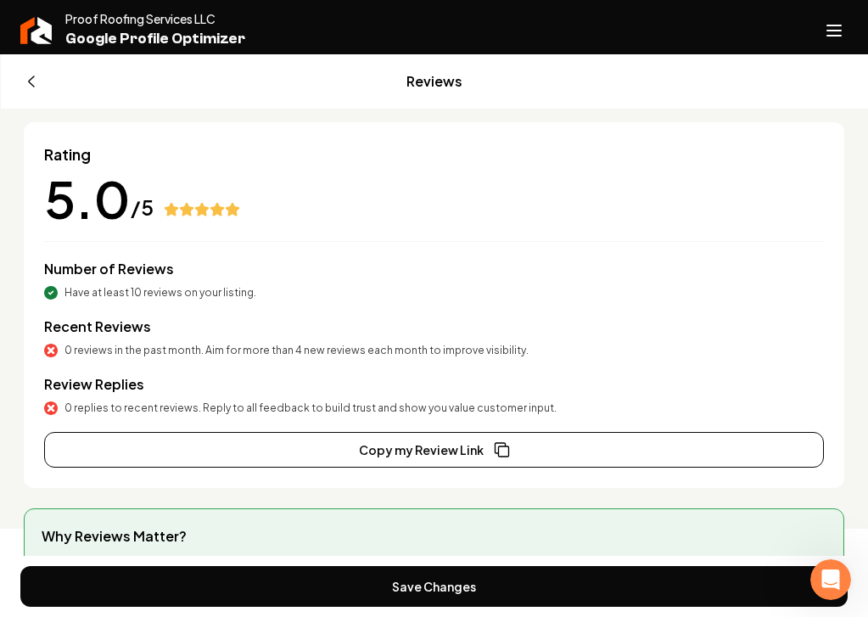
scroll to position [110, 0]
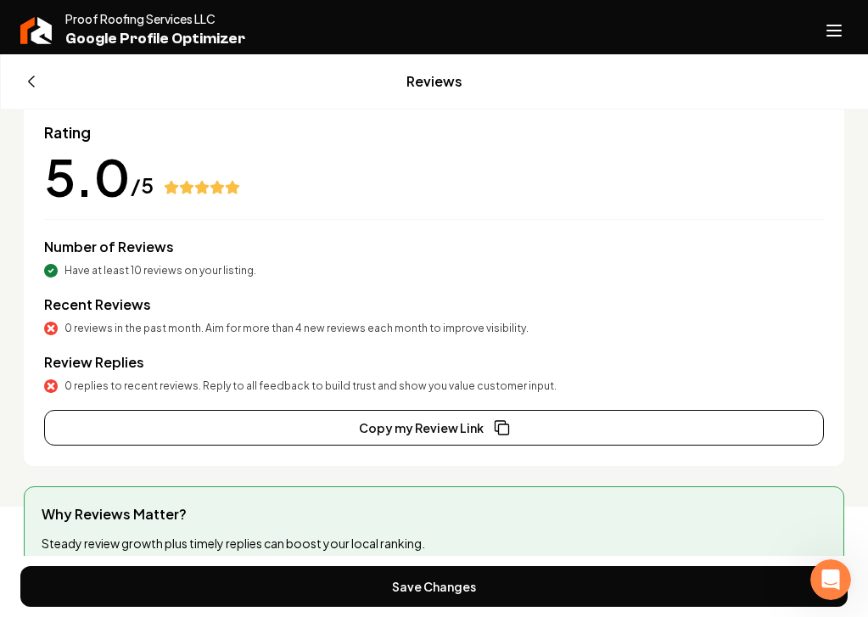
click at [36, 84] on span "Main content area" at bounding box center [40, 82] width 24 height 24
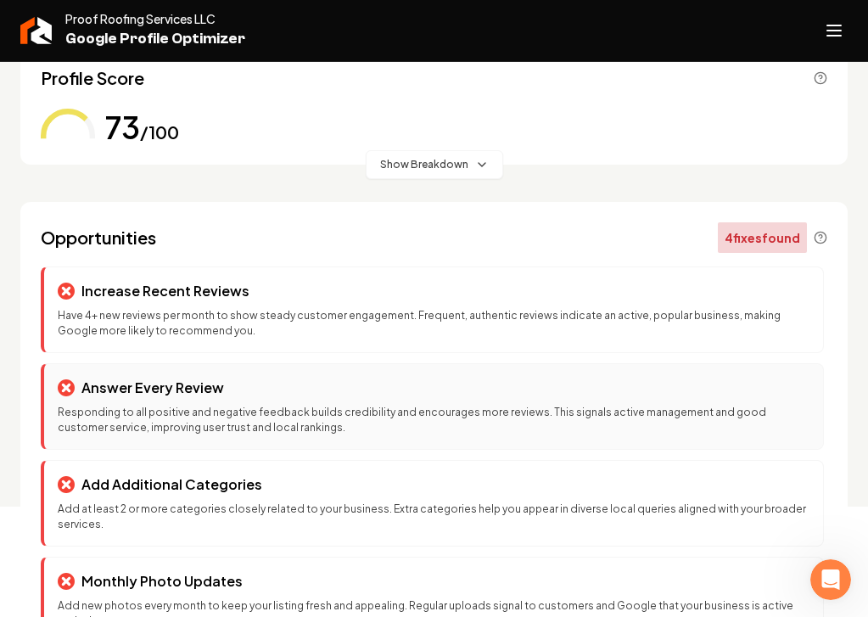
scroll to position [162, 0]
